Goal: Navigation & Orientation: Find specific page/section

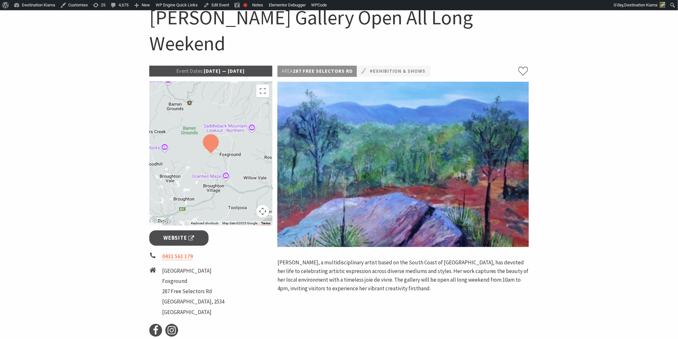
scroll to position [107, 0]
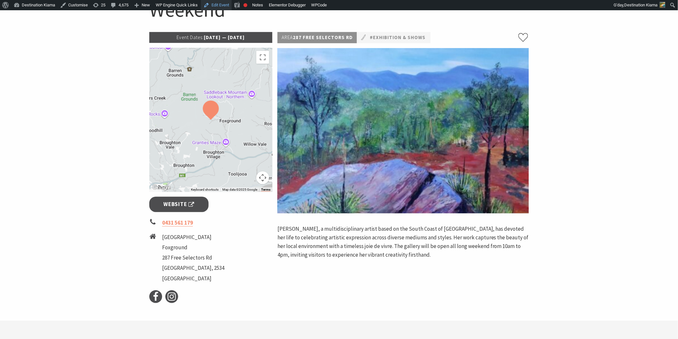
click at [220, 7] on link "Edit Event" at bounding box center [216, 5] width 31 height 10
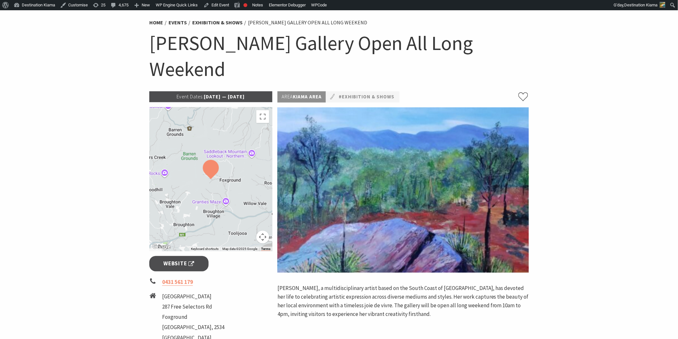
scroll to position [36, 0]
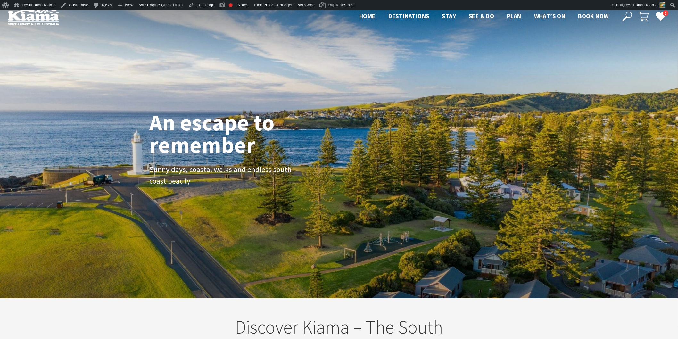
scroll to position [111, 684]
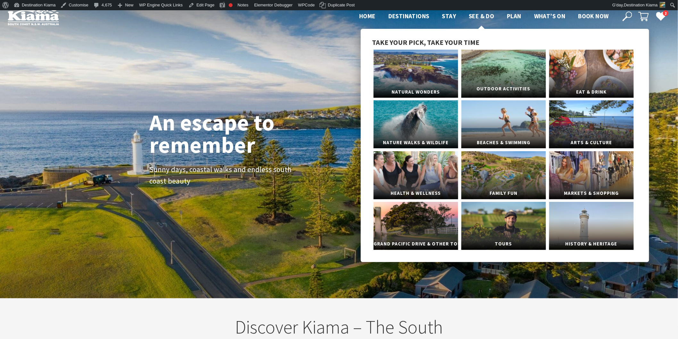
click at [495, 77] on link "Outdoor Activities" at bounding box center [503, 74] width 85 height 48
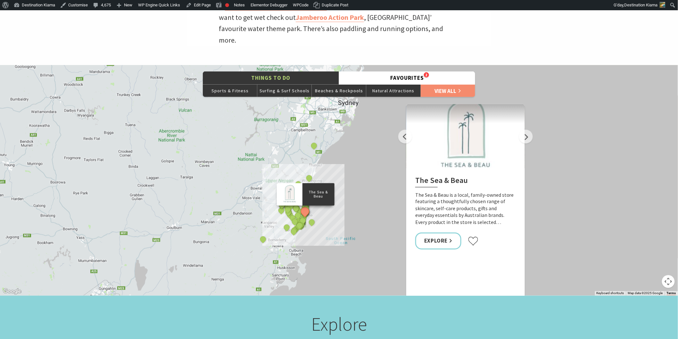
scroll to position [427, 0]
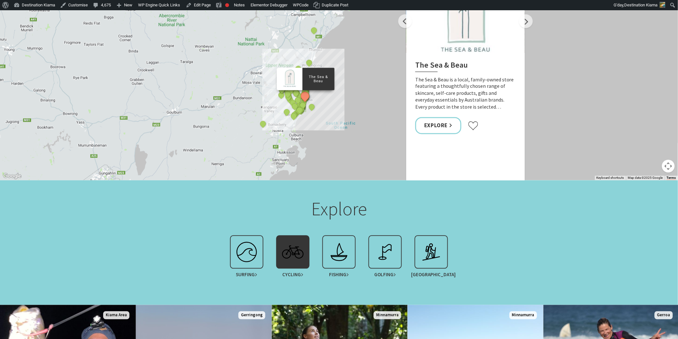
click at [294, 246] on img at bounding box center [293, 252] width 26 height 26
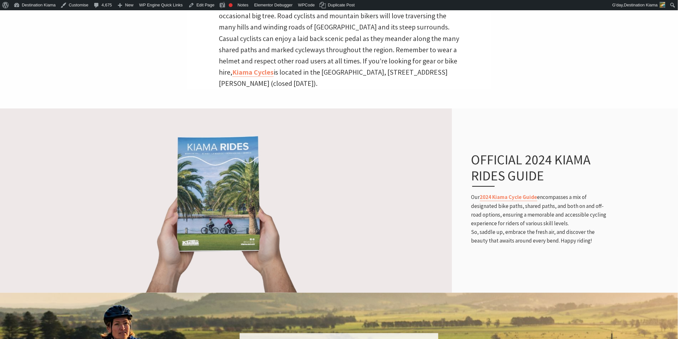
scroll to position [320, 0]
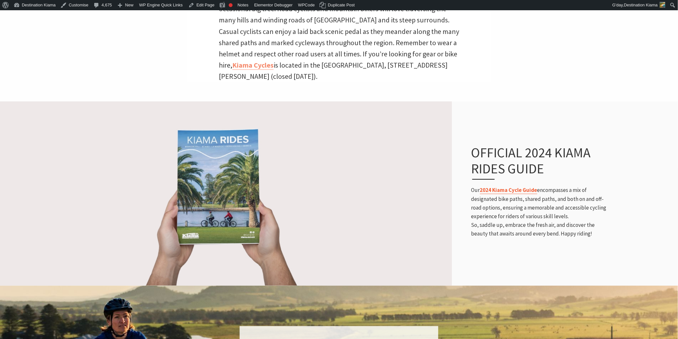
click at [499, 187] on link "2024 Kiama Cycle Guide" at bounding box center [508, 190] width 57 height 7
